Goal: Find specific page/section: Find specific page/section

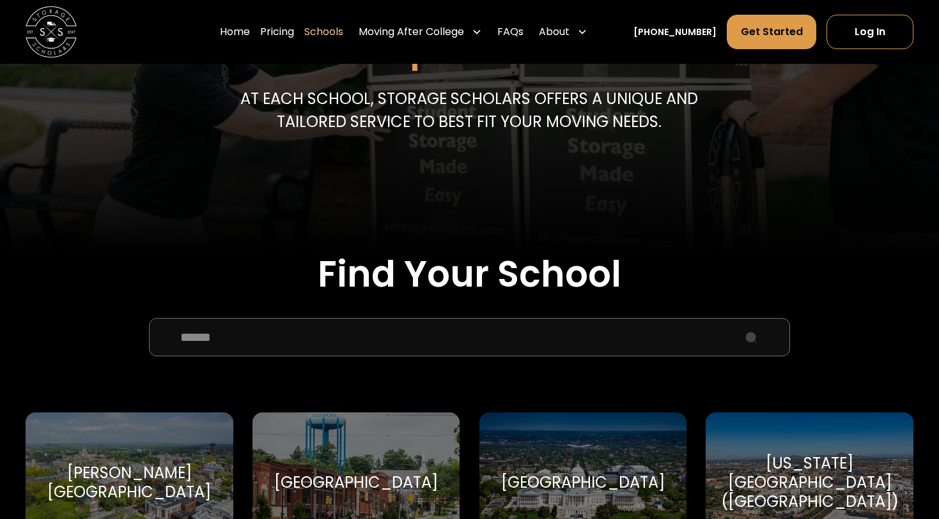
scroll to position [424, 0]
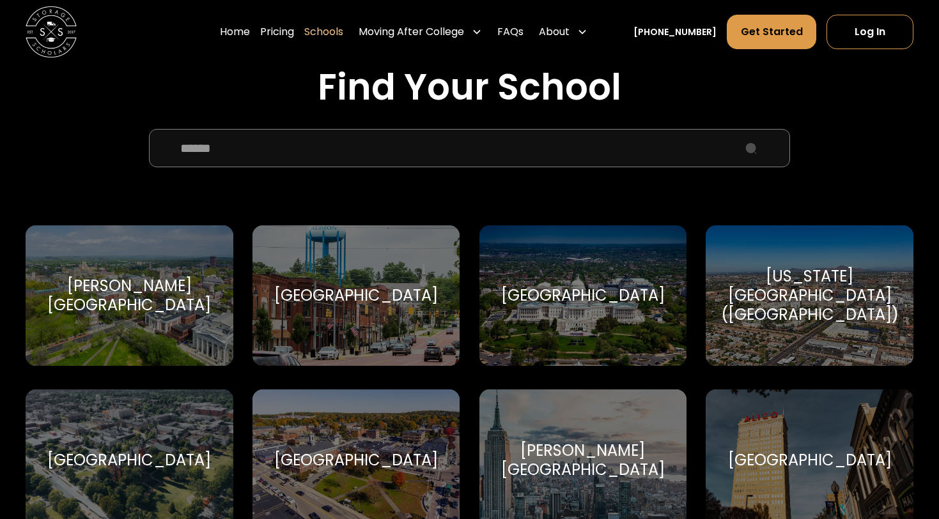
click at [353, 154] on input "School Select Form" at bounding box center [469, 148] width 641 height 38
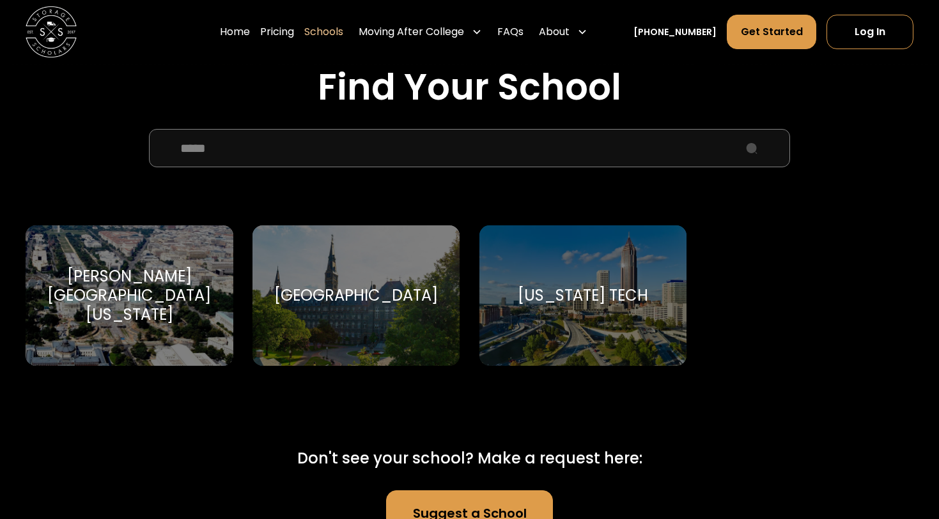
type input "*****"
click at [209, 264] on div "George Washington University George Washington University" at bounding box center [130, 296] width 208 height 141
click at [183, 277] on div "[PERSON_NAME][GEOGRAPHIC_DATA][US_STATE]" at bounding box center [129, 296] width 177 height 58
click at [162, 291] on div "[PERSON_NAME][GEOGRAPHIC_DATA][US_STATE]" at bounding box center [129, 296] width 177 height 58
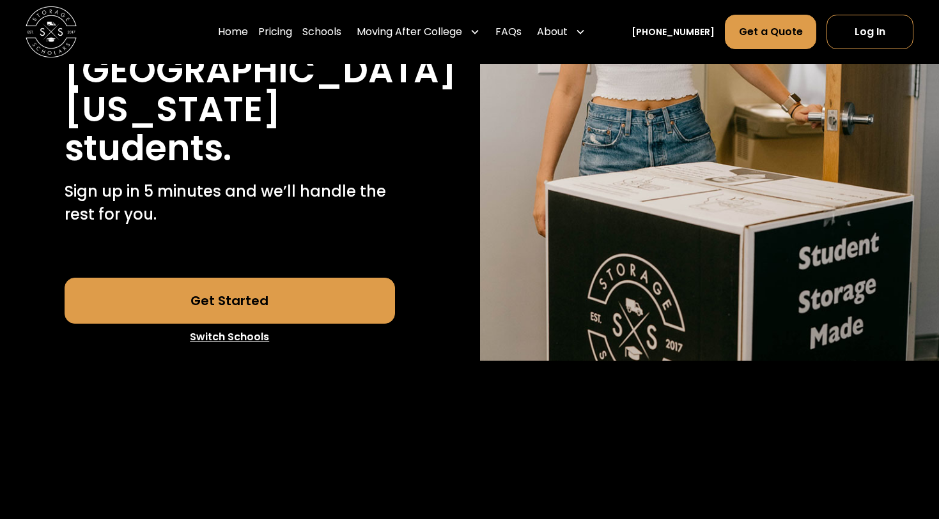
scroll to position [323, 0]
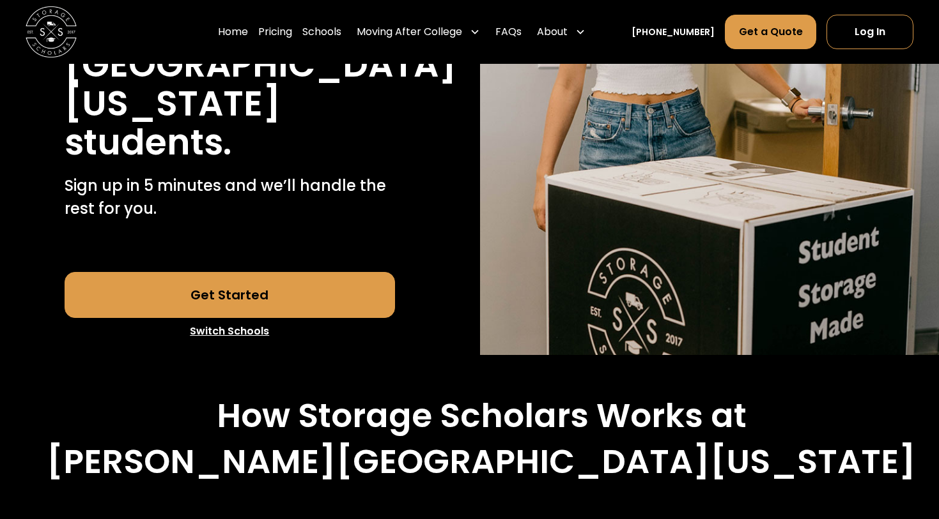
click at [311, 294] on link "Get Started" at bounding box center [230, 295] width 330 height 46
